Goal: Check status: Check status

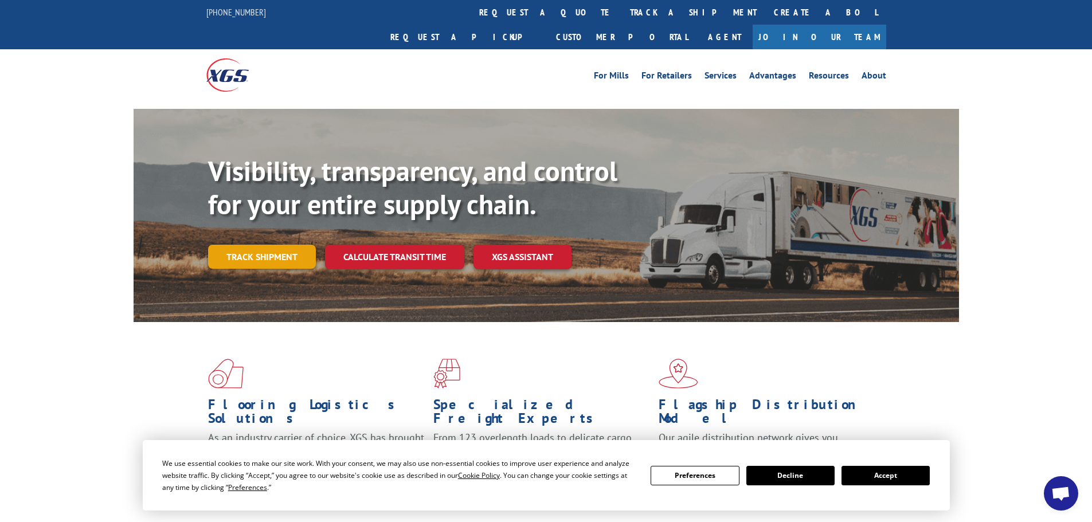
click at [291, 245] on link "Track shipment" at bounding box center [262, 257] width 108 height 24
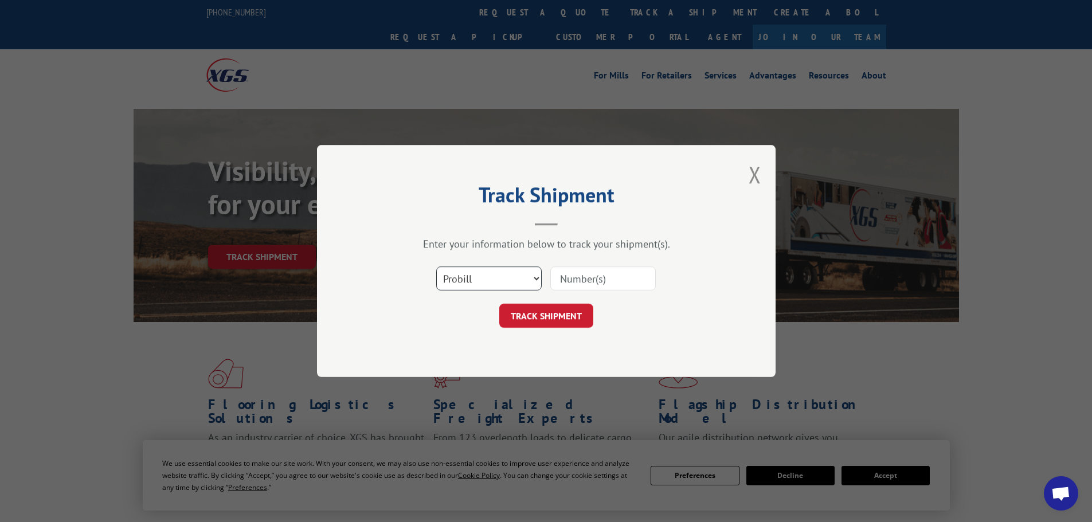
click at [492, 279] on select "Select category... Probill BOL PO" at bounding box center [488, 279] width 105 height 24
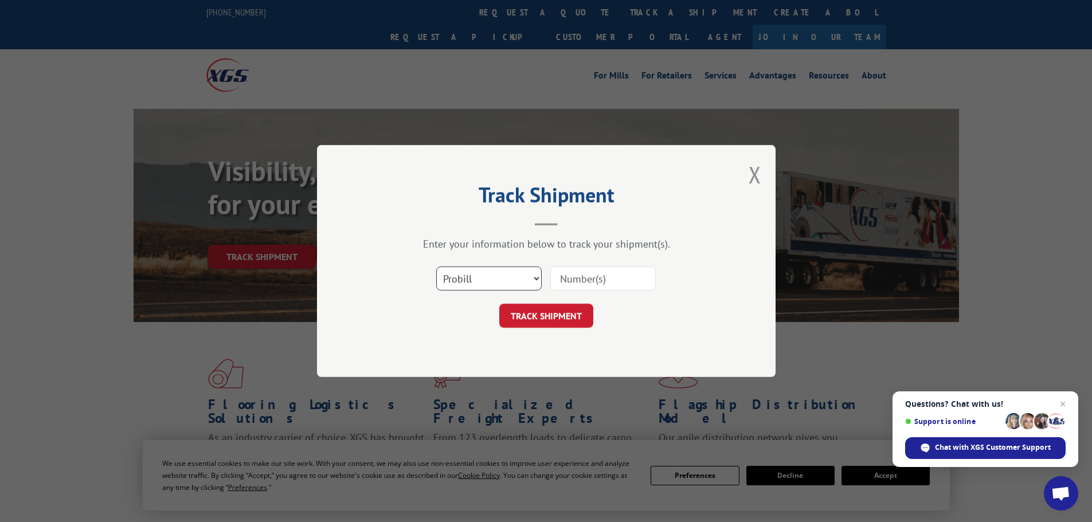
select select "po"
click at [436, 267] on select "Select category... Probill BOL PO" at bounding box center [488, 279] width 105 height 24
click at [625, 273] on input at bounding box center [602, 279] width 105 height 24
paste input "87507814"
type input "87507814"
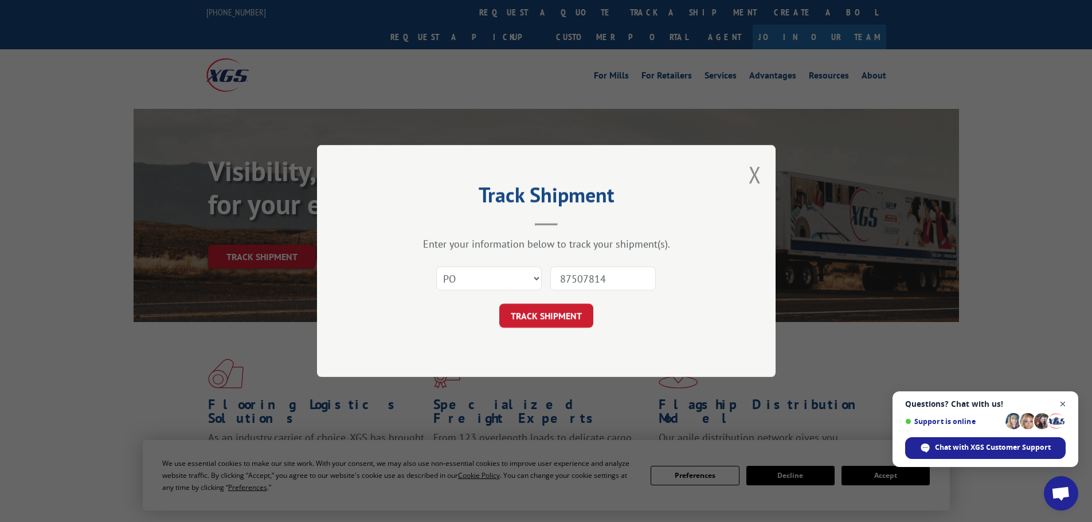
click at [1064, 405] on span "Open chat" at bounding box center [1063, 404] width 14 height 14
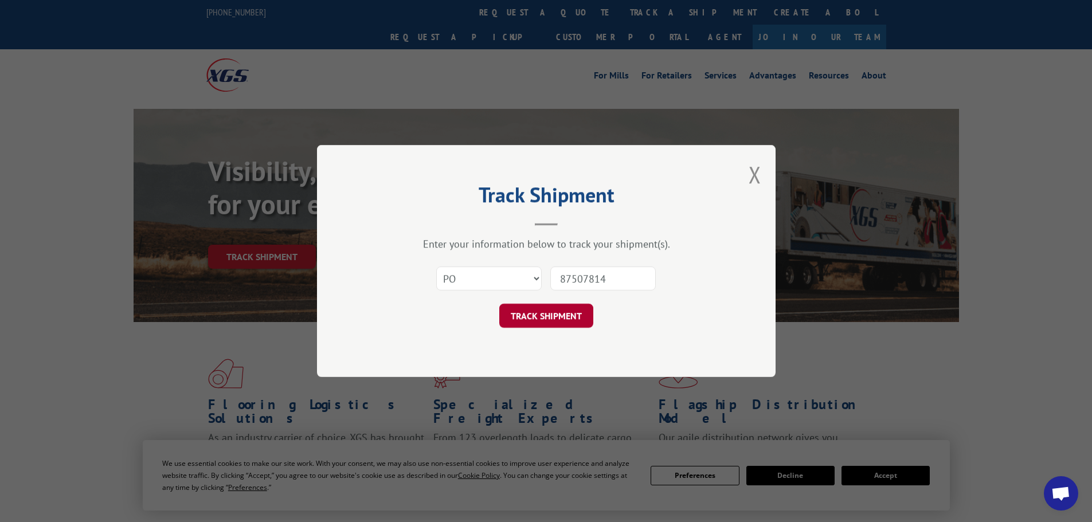
click at [552, 321] on button "TRACK SHIPMENT" at bounding box center [546, 316] width 94 height 24
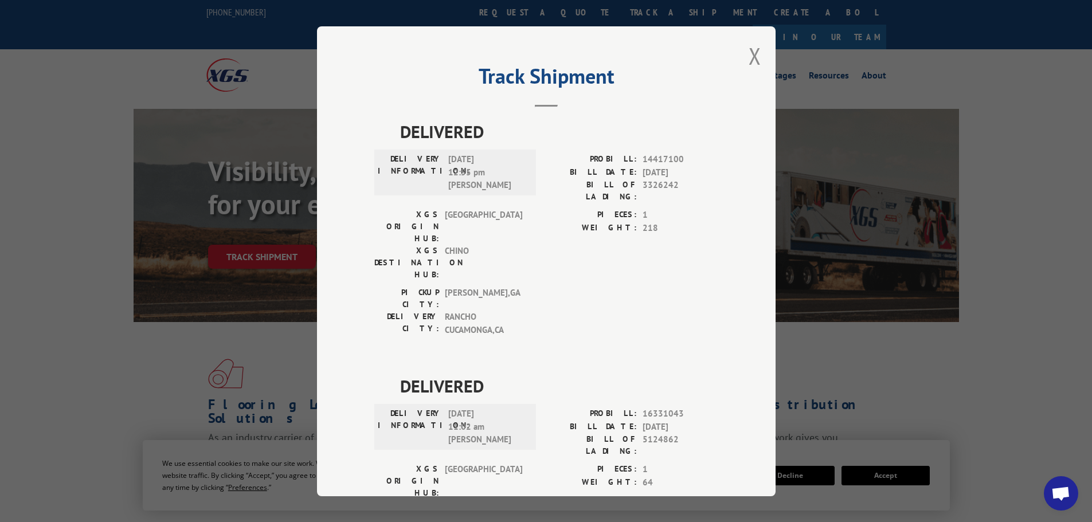
click at [757, 55] on div "Track Shipment DELIVERED DELIVERY INFORMATION: 12/22/2022 12:55 pm Sanchez PROB…" at bounding box center [546, 261] width 459 height 470
click at [750, 61] on button "Close modal" at bounding box center [755, 56] width 13 height 30
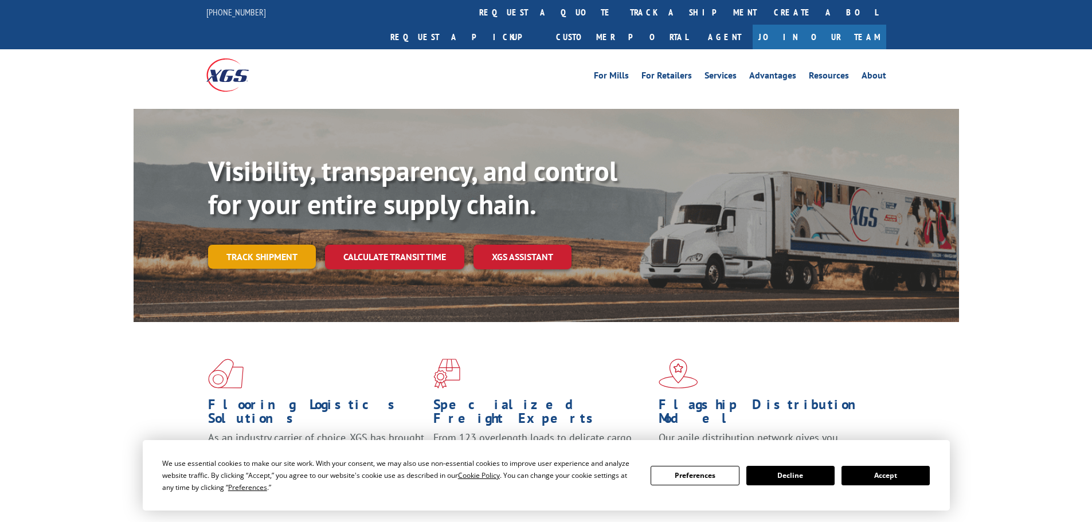
click at [260, 245] on link "Track shipment" at bounding box center [262, 257] width 108 height 24
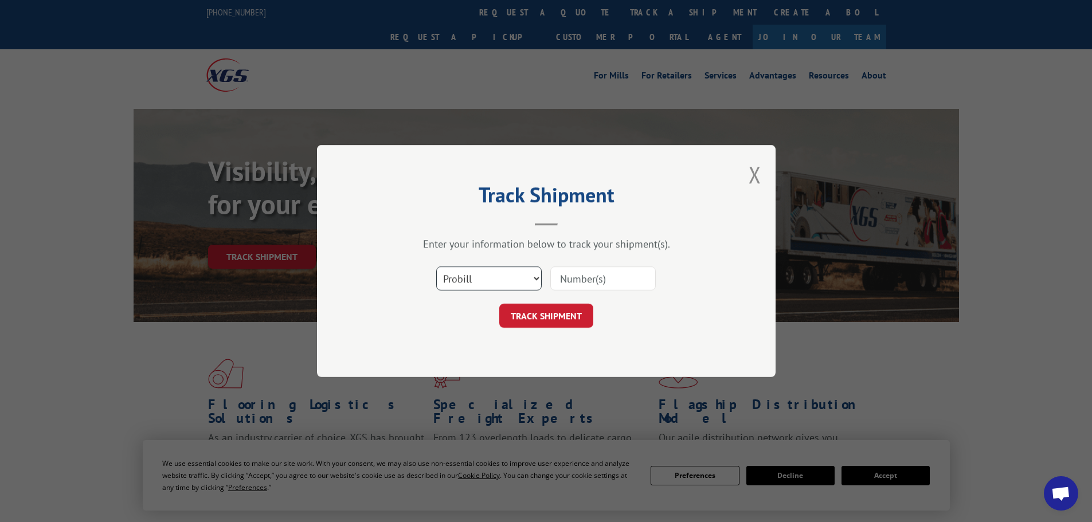
click at [477, 277] on select "Select category... Probill BOL PO" at bounding box center [488, 279] width 105 height 24
select select "po"
click at [436, 267] on select "Select category... Probill BOL PO" at bounding box center [488, 279] width 105 height 24
click at [608, 285] on input at bounding box center [602, 279] width 105 height 24
paste input "87507890"
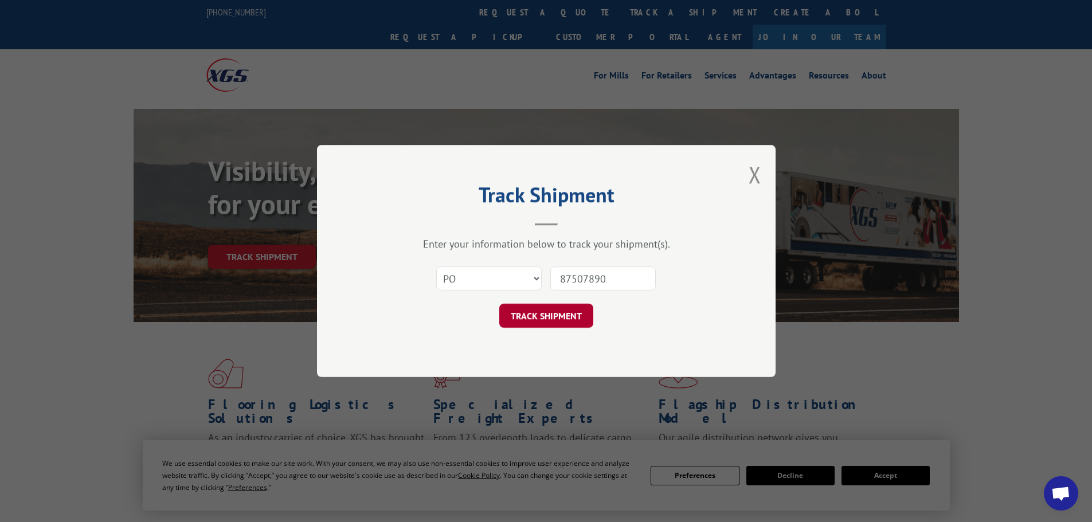
type input "87507890"
click at [535, 312] on button "TRACK SHIPMENT" at bounding box center [546, 316] width 94 height 24
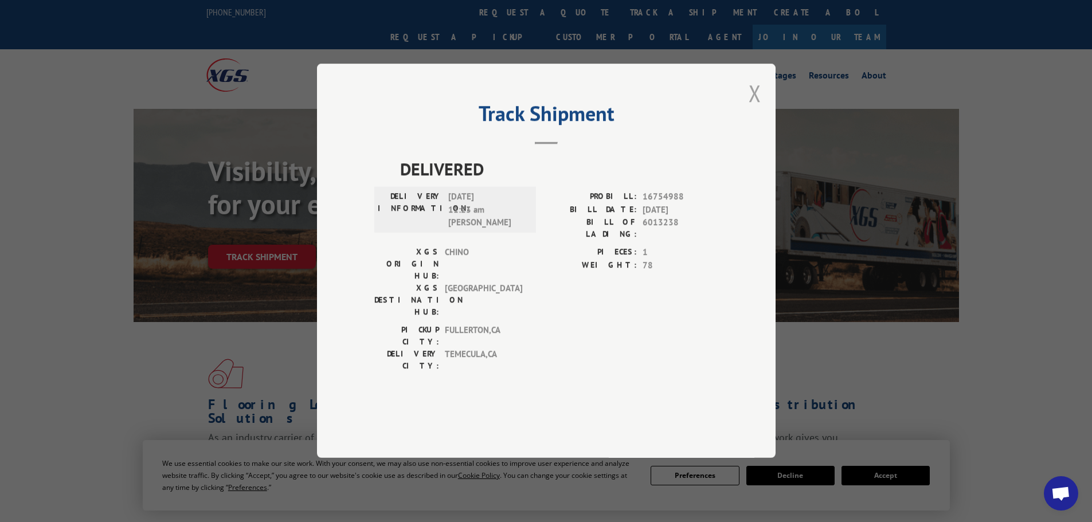
click at [754, 108] on button "Close modal" at bounding box center [755, 93] width 13 height 30
